Goal: Task Accomplishment & Management: Complete application form

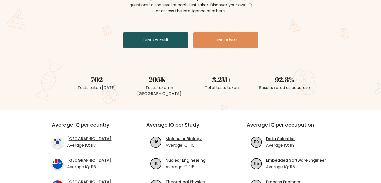
scroll to position [75, 0]
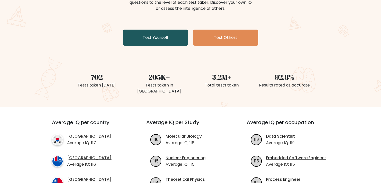
click at [152, 41] on link "Test Yourself" at bounding box center [155, 38] width 65 height 16
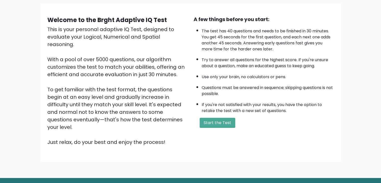
scroll to position [47, 0]
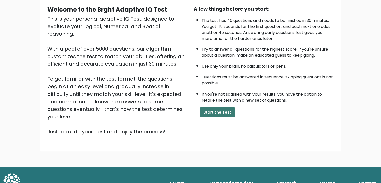
click at [212, 109] on button "Start the Test" at bounding box center [218, 112] width 36 height 10
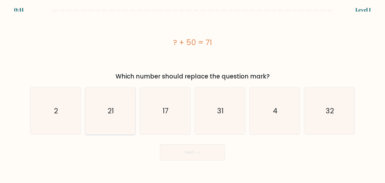
click at [125, 101] on icon "21" at bounding box center [110, 110] width 47 height 47
click at [192, 94] on input "b. 21" at bounding box center [192, 92] width 0 height 3
radio input "true"
click at [190, 154] on button "Next" at bounding box center [192, 152] width 65 height 16
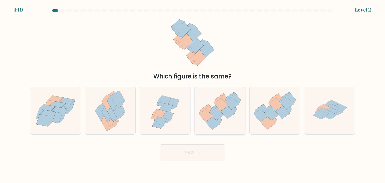
click at [217, 108] on icon at bounding box center [217, 113] width 14 height 13
click at [193, 94] on input "d." at bounding box center [192, 92] width 0 height 3
radio input "true"
click at [195, 155] on button "Next" at bounding box center [192, 152] width 65 height 16
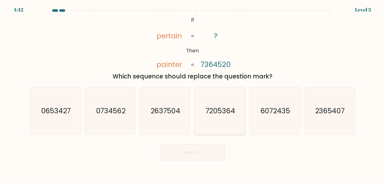
click at [215, 114] on text "7205364" at bounding box center [220, 111] width 30 height 10
click at [193, 94] on input "d. 7205364" at bounding box center [192, 92] width 0 height 3
radio input "true"
click at [192, 150] on button "Next" at bounding box center [192, 152] width 65 height 16
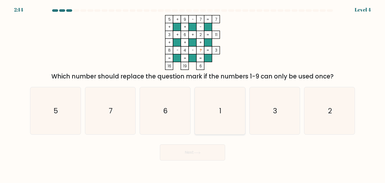
click at [221, 127] on icon "1" at bounding box center [219, 110] width 47 height 47
click at [193, 94] on input "d. 1" at bounding box center [192, 92] width 0 height 3
radio input "true"
click at [207, 151] on button "Next" at bounding box center [192, 152] width 65 height 16
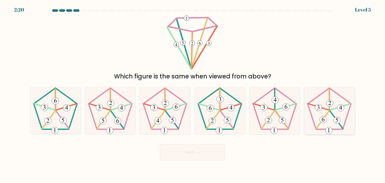
click at [337, 118] on icon at bounding box center [337, 120] width 3 height 4
click at [193, 94] on input "f." at bounding box center [192, 92] width 0 height 3
radio input "true"
click at [202, 150] on button "Next" at bounding box center [192, 152] width 65 height 16
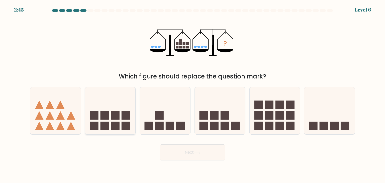
click at [121, 112] on icon at bounding box center [110, 111] width 50 height 42
click at [192, 94] on input "b." at bounding box center [192, 92] width 0 height 3
radio input "true"
click at [210, 154] on button "Next" at bounding box center [192, 152] width 65 height 16
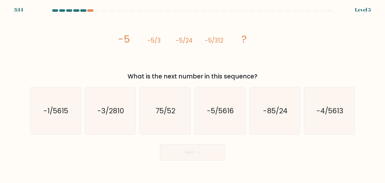
click at [267, 157] on div "Next" at bounding box center [192, 151] width 331 height 20
click at [221, 108] on text "-5/5616" at bounding box center [220, 111] width 27 height 10
click at [193, 94] on input "d. -5/5616" at bounding box center [192, 92] width 0 height 3
radio input "true"
click at [192, 153] on button "Next" at bounding box center [192, 152] width 65 height 16
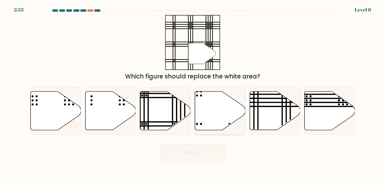
click at [202, 114] on icon at bounding box center [220, 110] width 50 height 39
click at [193, 94] on input "d." at bounding box center [192, 92] width 0 height 3
radio input "true"
click at [196, 153] on icon at bounding box center [197, 152] width 7 height 3
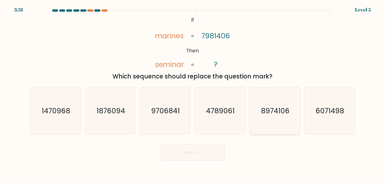
click at [264, 109] on text "8974106" at bounding box center [275, 111] width 29 height 10
click at [193, 94] on input "e. 8974106" at bounding box center [192, 92] width 0 height 3
radio input "true"
click at [203, 149] on button "Next" at bounding box center [192, 152] width 65 height 16
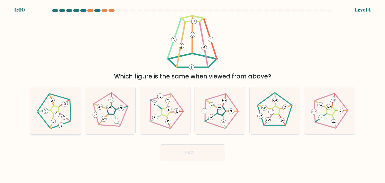
click at [66, 114] on 177 at bounding box center [64, 116] width 7 height 7
click at [192, 94] on input "a." at bounding box center [192, 92] width 0 height 3
radio input "true"
click at [182, 157] on button "Next" at bounding box center [192, 152] width 65 height 16
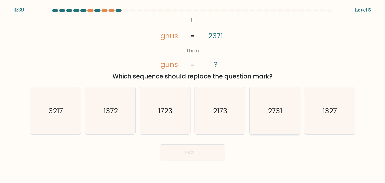
click at [269, 115] on text "2731" at bounding box center [275, 111] width 14 height 10
click at [193, 94] on input "e. 2731" at bounding box center [192, 92] width 0 height 3
radio input "true"
click at [203, 155] on button "Next" at bounding box center [192, 152] width 65 height 16
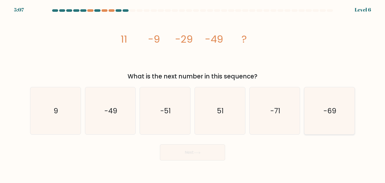
click at [319, 120] on icon "-69" at bounding box center [329, 110] width 47 height 47
click at [193, 94] on input "f. -69" at bounding box center [192, 92] width 0 height 3
radio input "true"
click at [193, 151] on button "Next" at bounding box center [192, 152] width 65 height 16
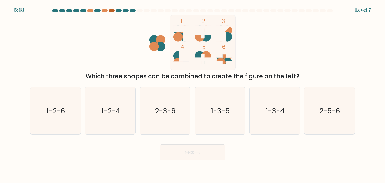
click at [110, 11] on div at bounding box center [111, 10] width 6 height 3
click at [331, 120] on icon "2-5-6" at bounding box center [329, 110] width 47 height 47
click at [193, 94] on input "f. 2-5-6" at bounding box center [192, 92] width 0 height 3
radio input "true"
click at [193, 151] on button "Next" at bounding box center [192, 152] width 65 height 16
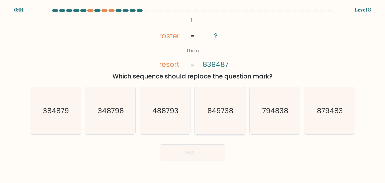
click at [211, 116] on icon "849738" at bounding box center [219, 110] width 47 height 47
click at [193, 94] on input "d. 849738" at bounding box center [192, 92] width 0 height 3
radio input "true"
click at [195, 151] on button "Next" at bounding box center [192, 152] width 65 height 16
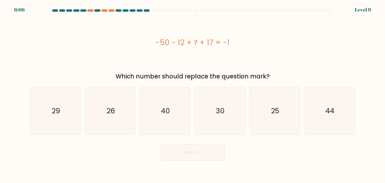
click at [299, 164] on body "6:06 Level 9 a." at bounding box center [192, 91] width 385 height 183
click at [283, 166] on body "5:46 Level 9 a." at bounding box center [192, 91] width 385 height 183
click at [326, 110] on text "44" at bounding box center [329, 111] width 9 height 10
click at [193, 94] on input "f. 44" at bounding box center [192, 92] width 0 height 3
radio input "true"
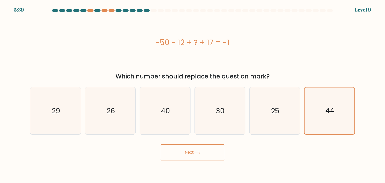
click at [190, 150] on button "Next" at bounding box center [192, 152] width 65 height 16
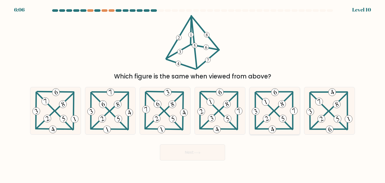
click at [277, 115] on icon at bounding box center [275, 110] width 48 height 47
click at [193, 94] on input "e." at bounding box center [192, 92] width 0 height 3
radio input "true"
click at [188, 152] on button "Next" at bounding box center [192, 152] width 65 height 16
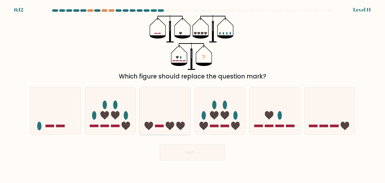
click at [178, 113] on icon at bounding box center [165, 111] width 50 height 42
click at [192, 94] on input "c." at bounding box center [192, 92] width 0 height 3
radio input "true"
click at [222, 119] on icon at bounding box center [220, 111] width 50 height 42
click at [193, 94] on input "d." at bounding box center [192, 92] width 0 height 3
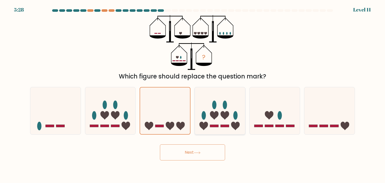
radio input "true"
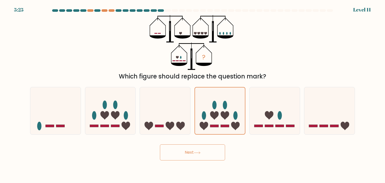
click at [194, 151] on button "Next" at bounding box center [192, 152] width 65 height 16
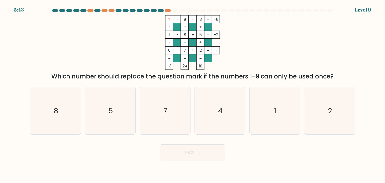
click at [331, 79] on div "Which number should replace the question mark if the numbers 1-9 can only be us…" at bounding box center [192, 76] width 319 height 9
click at [205, 116] on icon "4" at bounding box center [219, 110] width 47 height 47
click at [193, 94] on input "d. 4" at bounding box center [192, 92] width 0 height 3
radio input "true"
click at [205, 148] on button "Next" at bounding box center [192, 152] width 65 height 16
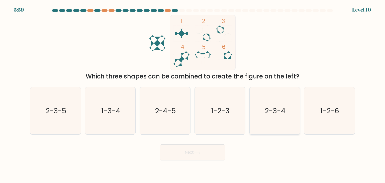
click at [269, 115] on text "2-3-4" at bounding box center [275, 111] width 21 height 10
click at [193, 94] on input "e. 2-3-4" at bounding box center [192, 92] width 0 height 3
radio input "true"
click at [205, 151] on button "Next" at bounding box center [192, 152] width 65 height 16
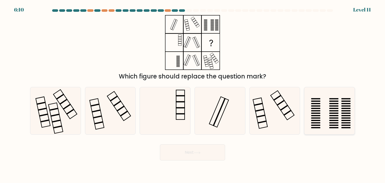
click at [316, 106] on rect at bounding box center [315, 105] width 9 height 1
click at [193, 94] on input "f." at bounding box center [192, 92] width 0 height 3
radio input "true"
click at [209, 152] on button "Next" at bounding box center [192, 152] width 65 height 16
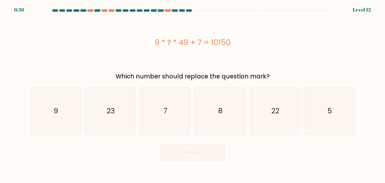
click at [284, 163] on body "6:36 Level 12 9" at bounding box center [192, 91] width 385 height 183
click at [262, 77] on div "Which number should replace the question mark?" at bounding box center [192, 76] width 319 height 9
click at [160, 78] on div "Which number should replace the question mark?" at bounding box center [192, 76] width 319 height 9
click at [120, 114] on icon "23" at bounding box center [110, 110] width 47 height 47
click at [192, 94] on input "b. 23" at bounding box center [192, 92] width 0 height 3
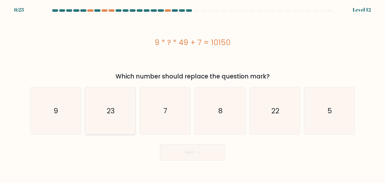
radio input "true"
click at [199, 154] on button "Next" at bounding box center [192, 152] width 65 height 16
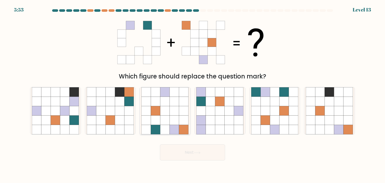
click at [171, 127] on icon at bounding box center [175, 130] width 10 height 10
click at [192, 94] on input "c." at bounding box center [192, 92] width 0 height 3
radio input "true"
click at [189, 150] on button "Next" at bounding box center [192, 152] width 65 height 16
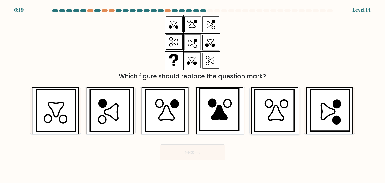
click at [280, 111] on icon at bounding box center [276, 112] width 16 height 15
click at [193, 94] on input "e." at bounding box center [192, 92] width 0 height 3
radio input "true"
click at [272, 114] on icon at bounding box center [275, 112] width 15 height 15
click at [193, 94] on input "e." at bounding box center [192, 92] width 0 height 3
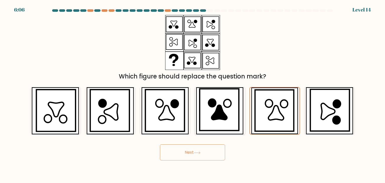
click at [225, 119] on icon at bounding box center [220, 112] width 16 height 15
click at [193, 94] on input "d." at bounding box center [192, 92] width 0 height 3
radio input "true"
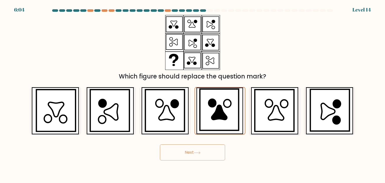
click at [277, 117] on icon at bounding box center [276, 112] width 16 height 15
click at [193, 94] on input "e." at bounding box center [192, 92] width 0 height 3
radio input "true"
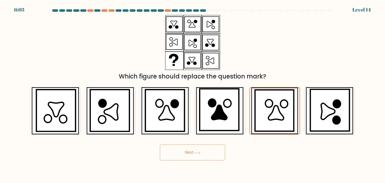
click at [210, 156] on button "Next" at bounding box center [192, 152] width 65 height 16
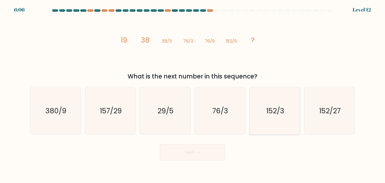
click at [270, 123] on icon "152/3" at bounding box center [274, 110] width 47 height 47
click at [193, 94] on input "e. 152/3" at bounding box center [192, 92] width 0 height 3
radio input "true"
click at [181, 151] on button "Next" at bounding box center [192, 152] width 65 height 16
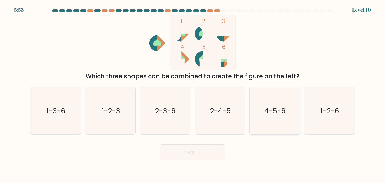
drag, startPoint x: 273, startPoint y: 110, endPoint x: 259, endPoint y: 122, distance: 18.3
click at [274, 110] on text "4-5-6" at bounding box center [274, 111] width 21 height 10
click at [193, 94] on input "e. 4-5-6" at bounding box center [192, 92] width 0 height 3
radio input "true"
click at [192, 152] on button "Next" at bounding box center [192, 152] width 65 height 16
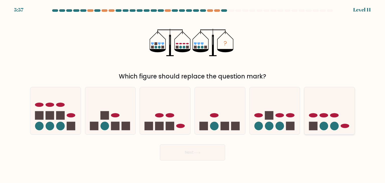
click at [351, 123] on icon at bounding box center [329, 111] width 50 height 42
click at [193, 94] on input "f." at bounding box center [192, 92] width 0 height 3
radio input "true"
click at [208, 152] on button "Next" at bounding box center [192, 152] width 65 height 16
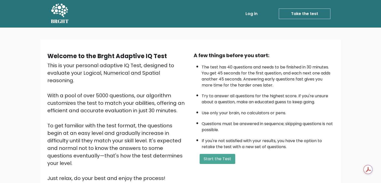
scroll to position [47, 0]
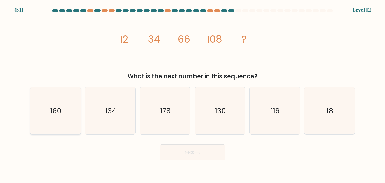
click at [67, 116] on icon "160" at bounding box center [55, 110] width 47 height 47
click at [192, 94] on input "a. 160" at bounding box center [192, 92] width 0 height 3
radio input "true"
click at [217, 180] on body "4:41 Level 12" at bounding box center [192, 91] width 385 height 183
click at [198, 155] on button "Next" at bounding box center [192, 152] width 65 height 16
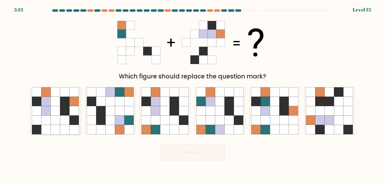
click at [65, 107] on icon at bounding box center [65, 111] width 10 height 10
click at [192, 94] on input "a." at bounding box center [192, 92] width 0 height 3
radio input "true"
click at [230, 110] on icon at bounding box center [229, 111] width 10 height 10
click at [193, 94] on input "d." at bounding box center [192, 92] width 0 height 3
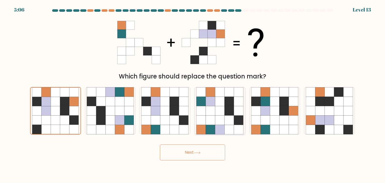
radio input "true"
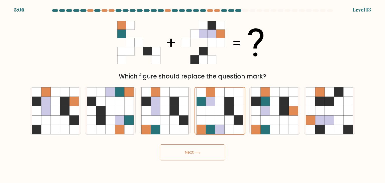
click at [202, 146] on button "Next" at bounding box center [192, 152] width 65 height 16
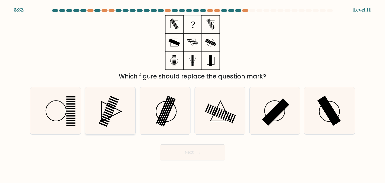
click at [125, 116] on icon at bounding box center [110, 110] width 47 height 47
click at [192, 94] on input "b." at bounding box center [192, 92] width 0 height 3
radio input "true"
click at [328, 103] on rect at bounding box center [329, 111] width 24 height 30
click at [193, 94] on input "f." at bounding box center [192, 92] width 0 height 3
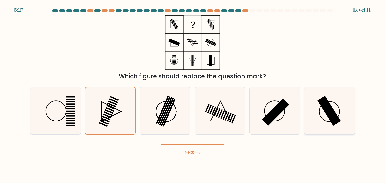
radio input "true"
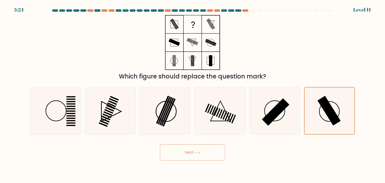
click at [203, 153] on button "Next" at bounding box center [192, 152] width 65 height 16
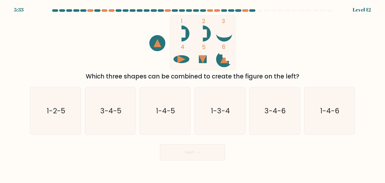
click at [212, 34] on rect at bounding box center [203, 42] width 66 height 55
click at [49, 113] on text "1-2-5" at bounding box center [56, 111] width 19 height 10
click at [192, 94] on input "a. 1-2-5" at bounding box center [192, 92] width 0 height 3
radio input "true"
click at [191, 154] on button "Next" at bounding box center [192, 152] width 65 height 16
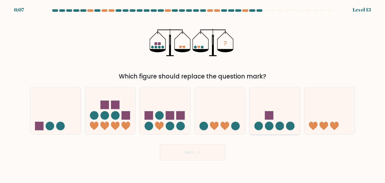
click at [273, 125] on circle at bounding box center [269, 126] width 9 height 9
click at [193, 94] on input "e." at bounding box center [192, 92] width 0 height 3
radio input "true"
click at [210, 152] on button "Next" at bounding box center [192, 152] width 65 height 16
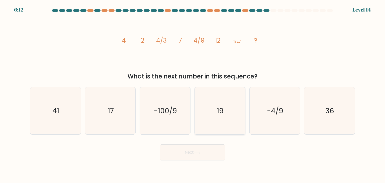
click at [204, 120] on icon "19" at bounding box center [219, 110] width 47 height 47
click at [193, 94] on input "d. 19" at bounding box center [192, 92] width 0 height 3
radio input "true"
click at [197, 154] on button "Next" at bounding box center [192, 152] width 65 height 16
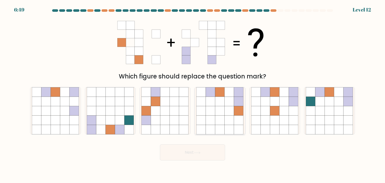
click at [234, 111] on icon at bounding box center [239, 111] width 10 height 10
click at [193, 94] on input "d." at bounding box center [192, 92] width 0 height 3
radio input "true"
click at [195, 152] on icon at bounding box center [197, 152] width 7 height 3
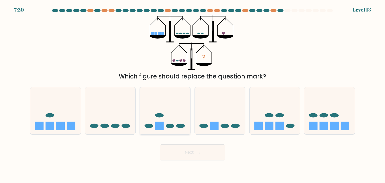
click at [179, 130] on icon at bounding box center [165, 111] width 50 height 42
click at [192, 94] on input "c." at bounding box center [192, 92] width 0 height 3
radio input "true"
click at [187, 149] on button "Next" at bounding box center [192, 152] width 65 height 16
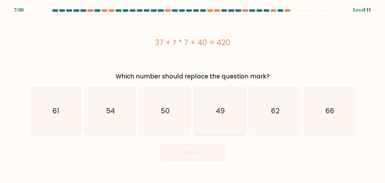
click at [228, 107] on icon "49" at bounding box center [219, 110] width 47 height 47
click at [193, 94] on input "d. 49" at bounding box center [192, 92] width 0 height 3
radio input "true"
click at [205, 153] on button "Next" at bounding box center [192, 152] width 65 height 16
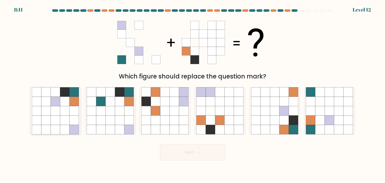
click at [66, 104] on icon at bounding box center [65, 102] width 10 height 10
click at [192, 94] on input "a." at bounding box center [192, 92] width 0 height 3
radio input "true"
click at [203, 154] on button "Next" at bounding box center [192, 152] width 65 height 16
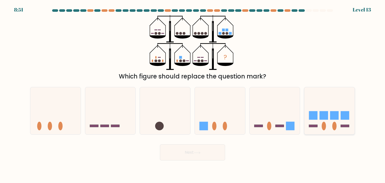
click at [313, 116] on rect at bounding box center [313, 115] width 9 height 9
click at [193, 94] on input "f." at bounding box center [192, 92] width 0 height 3
radio input "true"
click at [208, 155] on button "Next" at bounding box center [192, 152] width 65 height 16
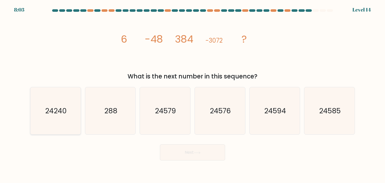
click at [67, 107] on icon "24240" at bounding box center [55, 110] width 47 height 47
click at [192, 94] on input "a. 24240" at bounding box center [192, 92] width 0 height 3
radio input "true"
click at [176, 151] on button "Next" at bounding box center [192, 152] width 65 height 16
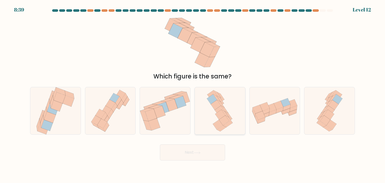
drag, startPoint x: 224, startPoint y: 120, endPoint x: 213, endPoint y: 130, distance: 14.7
click at [224, 120] on icon at bounding box center [224, 120] width 10 height 10
click at [193, 94] on input "d." at bounding box center [192, 92] width 0 height 3
radio input "true"
click at [194, 156] on button "Next" at bounding box center [192, 152] width 65 height 16
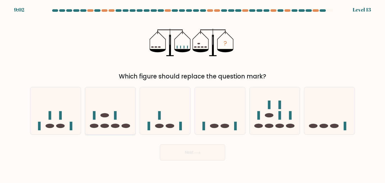
click at [122, 111] on icon at bounding box center [110, 111] width 50 height 42
click at [192, 94] on input "b." at bounding box center [192, 92] width 0 height 3
radio input "true"
click at [213, 155] on button "Next" at bounding box center [192, 152] width 65 height 16
click at [211, 146] on button "Next" at bounding box center [192, 152] width 65 height 16
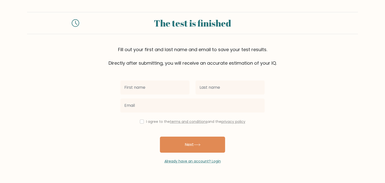
click at [169, 87] on input "text" at bounding box center [154, 87] width 69 height 14
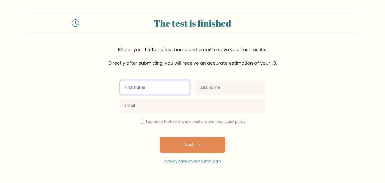
click at [169, 89] on input "text" at bounding box center [154, 87] width 69 height 14
type input "[PERSON_NAME] [PERSON_NAME]"
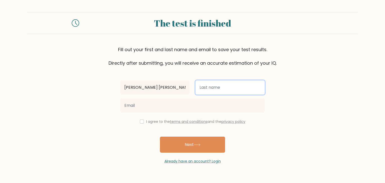
click at [216, 88] on input "text" at bounding box center [229, 87] width 69 height 14
type input "Batislaong"
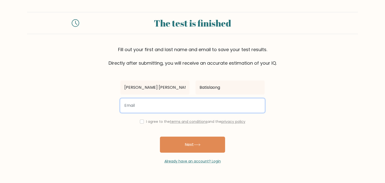
click at [211, 103] on input "email" at bounding box center [192, 105] width 144 height 14
type input "chrisann.batislaong@gmail.com"
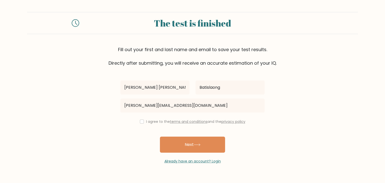
click at [146, 134] on div "Christine Ann Batislaong chrisann.batislaong@gmail.com I agree to the terms and…" at bounding box center [192, 114] width 150 height 97
click at [153, 122] on label "I agree to the terms and conditions and the privacy policy" at bounding box center [195, 121] width 99 height 5
click at [141, 120] on input "checkbox" at bounding box center [142, 121] width 4 height 4
checkbox input "true"
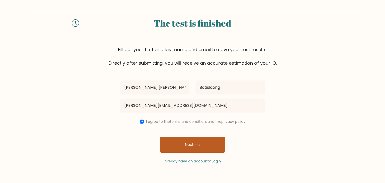
click at [187, 146] on button "Next" at bounding box center [192, 145] width 65 height 16
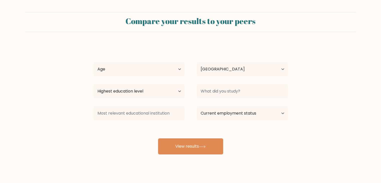
select select "PH"
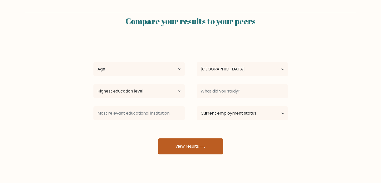
click at [214, 146] on button "View results" at bounding box center [190, 146] width 65 height 16
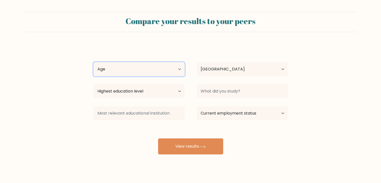
click at [135, 70] on select "Age Under [DEMOGRAPHIC_DATA] [DEMOGRAPHIC_DATA] [DEMOGRAPHIC_DATA] [DEMOGRAPHIC…" at bounding box center [138, 69] width 91 height 14
select select "25_34"
click at [93, 62] on select "Age Under [DEMOGRAPHIC_DATA] [DEMOGRAPHIC_DATA] [DEMOGRAPHIC_DATA] [DEMOGRAPHIC…" at bounding box center [138, 69] width 91 height 14
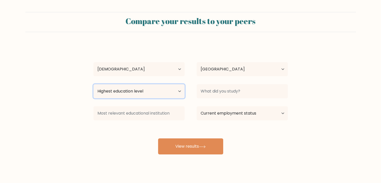
click at [166, 92] on select "Highest education level No schooling Primary Lower Secondary Upper Secondary Oc…" at bounding box center [138, 91] width 91 height 14
select select "upper_secondary"
click at [93, 84] on select "Highest education level No schooling Primary Lower Secondary Upper Secondary Oc…" at bounding box center [138, 91] width 91 height 14
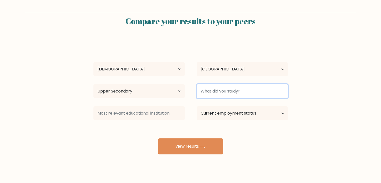
click at [230, 94] on input at bounding box center [242, 91] width 91 height 14
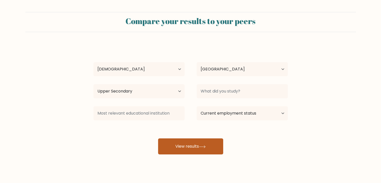
click at [178, 144] on button "View results" at bounding box center [190, 146] width 65 height 16
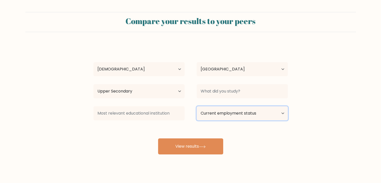
click at [209, 111] on select "Current employment status Employed Student Retired Other / prefer not to answer" at bounding box center [242, 113] width 91 height 14
select select "other"
click at [197, 106] on select "Current employment status Employed Student Retired Other / prefer not to answer" at bounding box center [242, 113] width 91 height 14
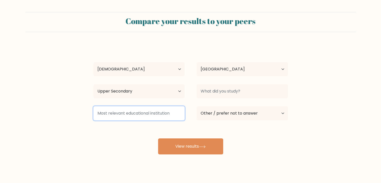
click at [162, 115] on input at bounding box center [138, 113] width 91 height 14
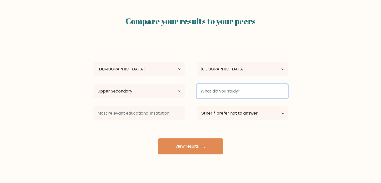
click at [219, 91] on input at bounding box center [242, 91] width 91 height 14
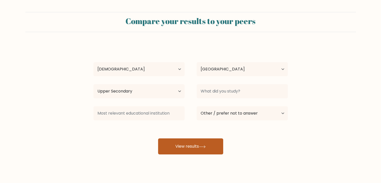
click at [187, 146] on button "View results" at bounding box center [190, 146] width 65 height 16
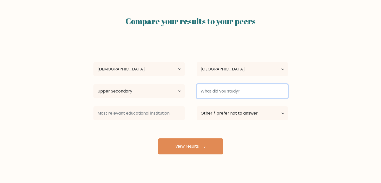
click at [238, 89] on input at bounding box center [242, 91] width 91 height 14
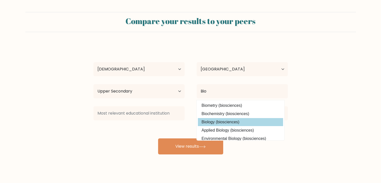
click at [211, 120] on option "Biology (biosciences)" at bounding box center [240, 122] width 85 height 8
type input "Biology"
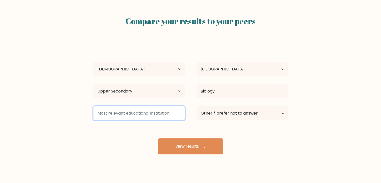
click at [144, 114] on input at bounding box center [138, 113] width 91 height 14
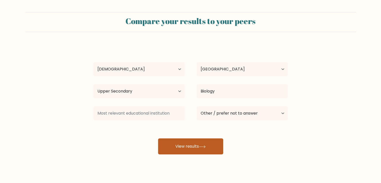
click at [176, 143] on button "View results" at bounding box center [190, 146] width 65 height 16
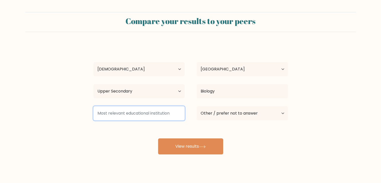
click at [164, 112] on input at bounding box center [138, 113] width 91 height 14
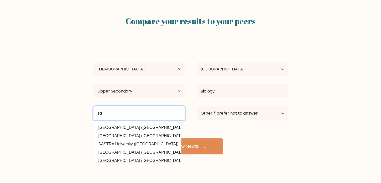
type input "s"
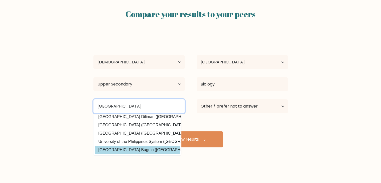
scroll to position [7, 0]
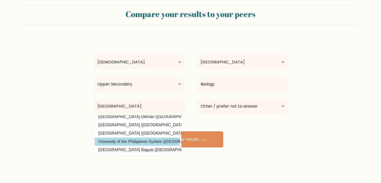
click at [156, 139] on option "University of the Philippines System (Philippines)" at bounding box center [137, 142] width 85 height 8
type input "University of the Philippines System"
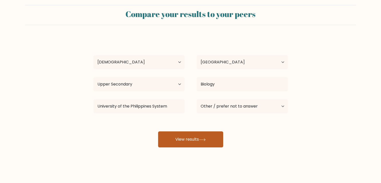
click at [188, 140] on button "View results" at bounding box center [190, 139] width 65 height 16
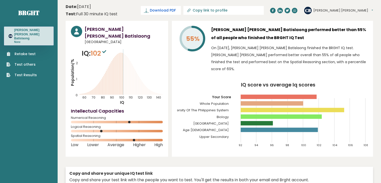
click at [176, 13] on span "Download PDF" at bounding box center [163, 10] width 26 height 5
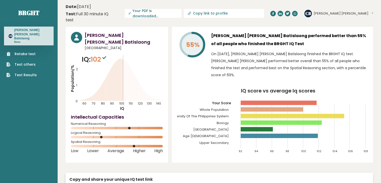
click at [181, 10] on span "✓ Your PDF is downloaded..." at bounding box center [153, 13] width 57 height 9
